Goal: Information Seeking & Learning: Learn about a topic

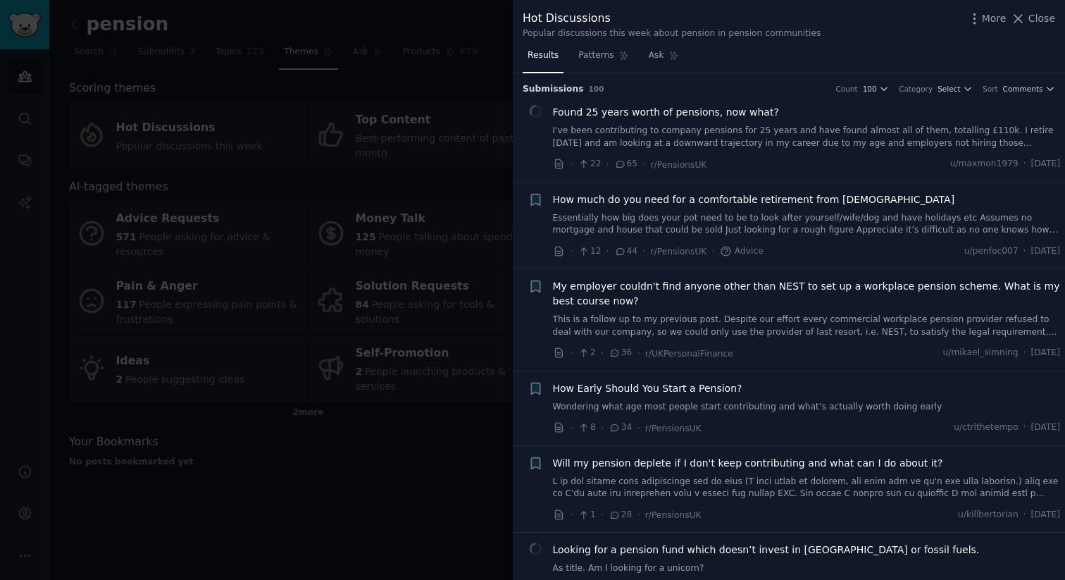
click at [627, 198] on span "How much do you need for a comfortable retirement from [DEMOGRAPHIC_DATA]" at bounding box center [754, 199] width 402 height 15
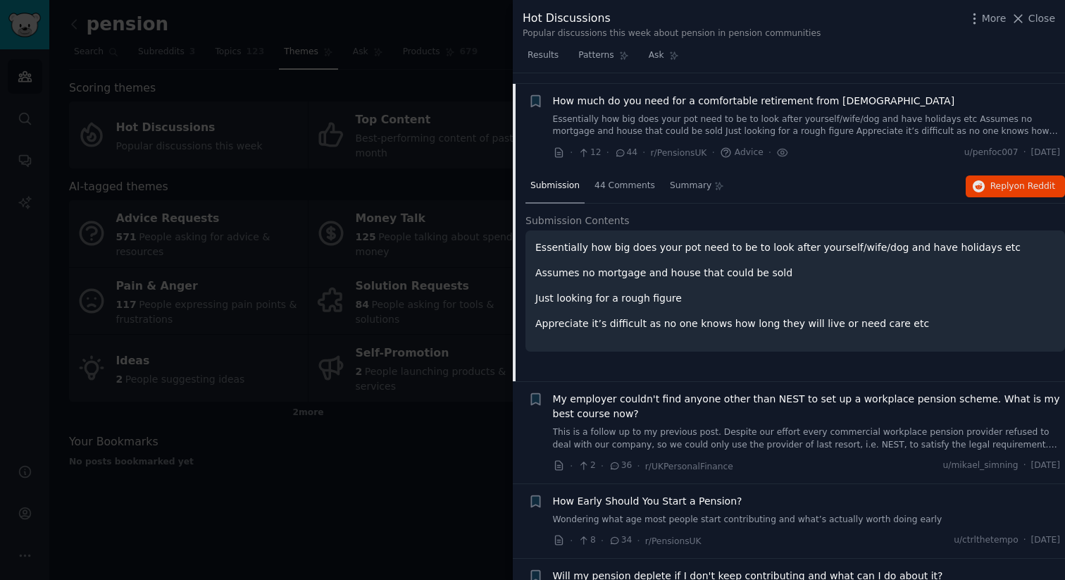
scroll to position [109, 0]
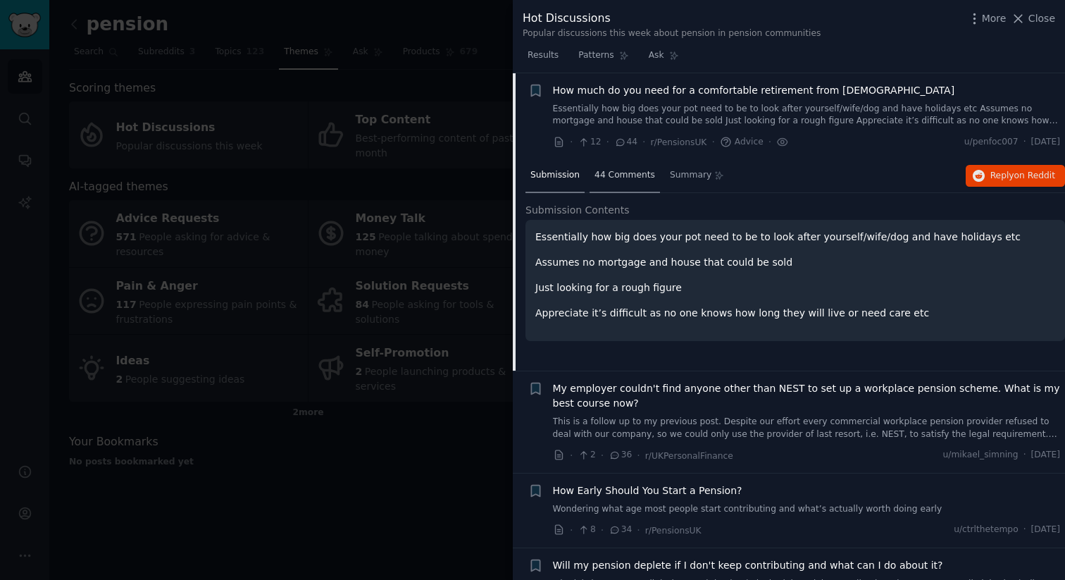
click at [616, 175] on span "44 Comments" at bounding box center [624, 175] width 61 height 13
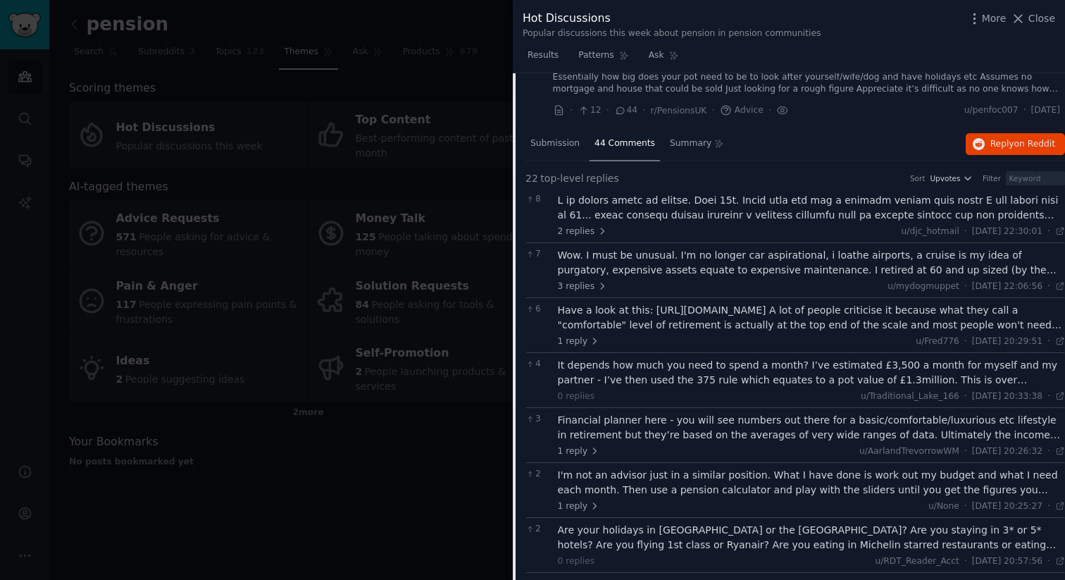
scroll to position [142, 0]
click at [698, 306] on div "Have a look at this: [URL][DOMAIN_NAME] A lot of people criticise it because wh…" at bounding box center [812, 316] width 508 height 30
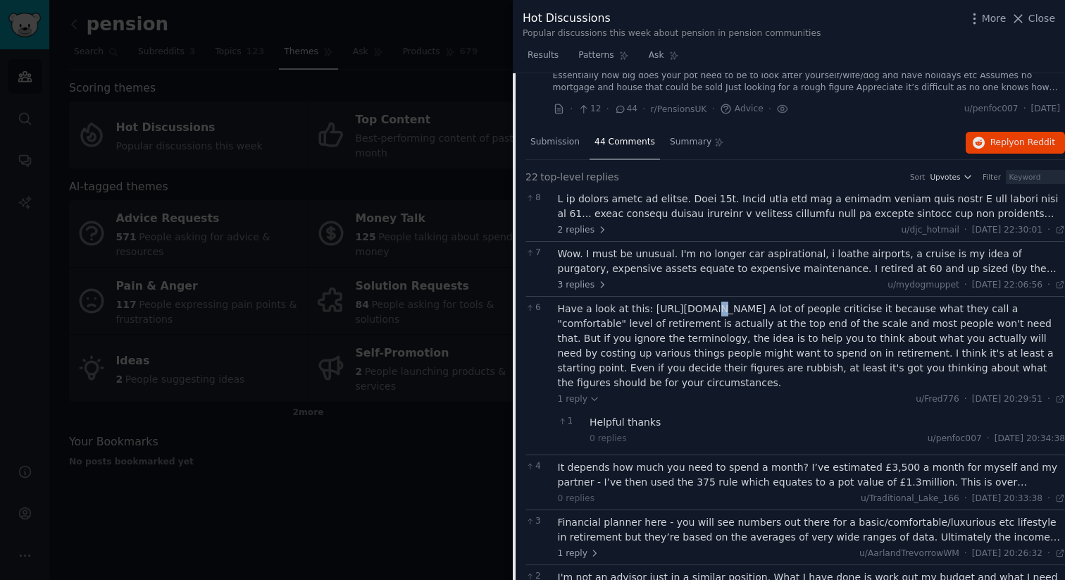
click at [698, 306] on div "Have a look at this: [URL][DOMAIN_NAME] A lot of people criticise it because wh…" at bounding box center [812, 345] width 508 height 89
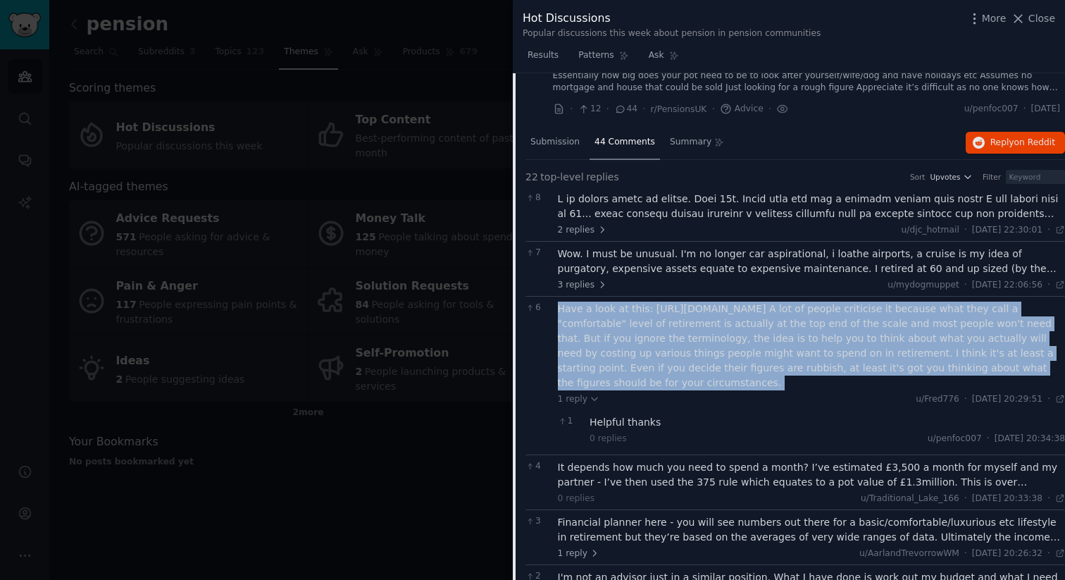
click at [698, 306] on div "Have a look at this: [URL][DOMAIN_NAME] A lot of people criticise it because wh…" at bounding box center [812, 345] width 508 height 89
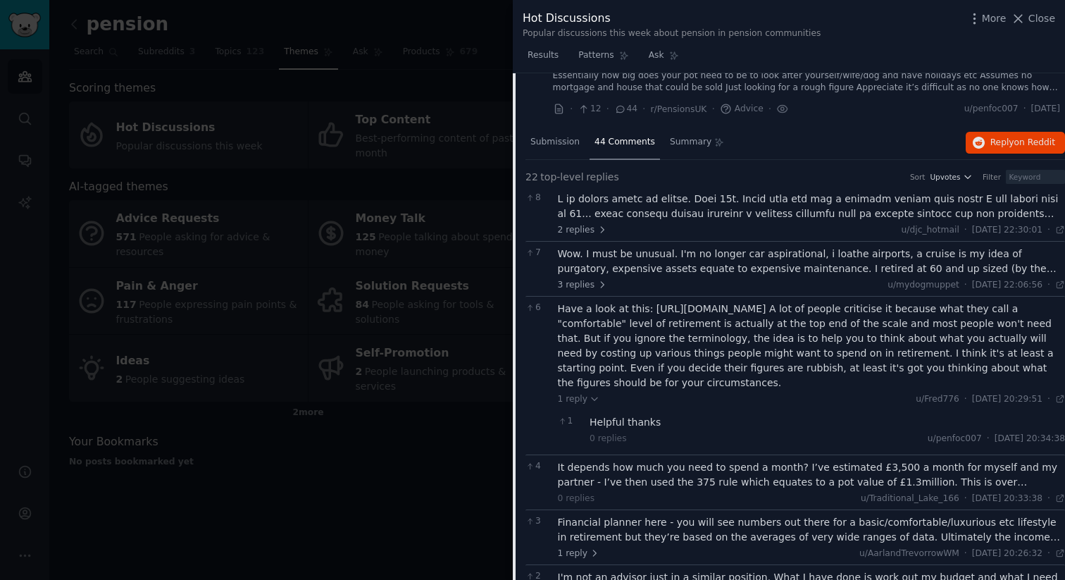
click at [667, 280] on div "3 replies u/mydogmuppet · [DATE] 22:06:56 Mon 16/06/2025 ·" at bounding box center [812, 285] width 508 height 13
drag, startPoint x: 649, startPoint y: 309, endPoint x: 854, endPoint y: 307, distance: 205.0
click at [854, 307] on div "Have a look at this: [URL][DOMAIN_NAME] A lot of people criticise it because wh…" at bounding box center [812, 345] width 508 height 89
